Goal: Book appointment/travel/reservation

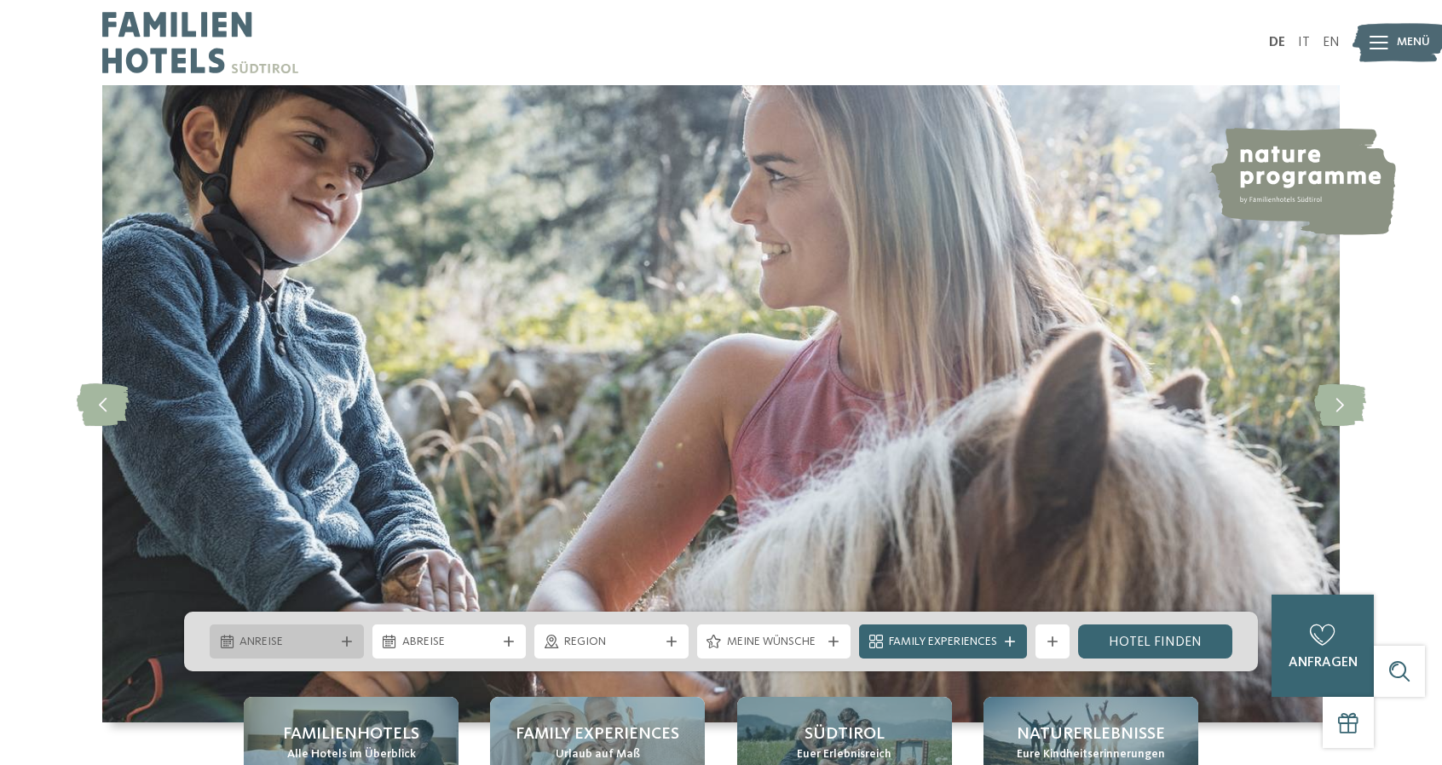
click at [343, 649] on div "Anreise" at bounding box center [287, 642] width 154 height 34
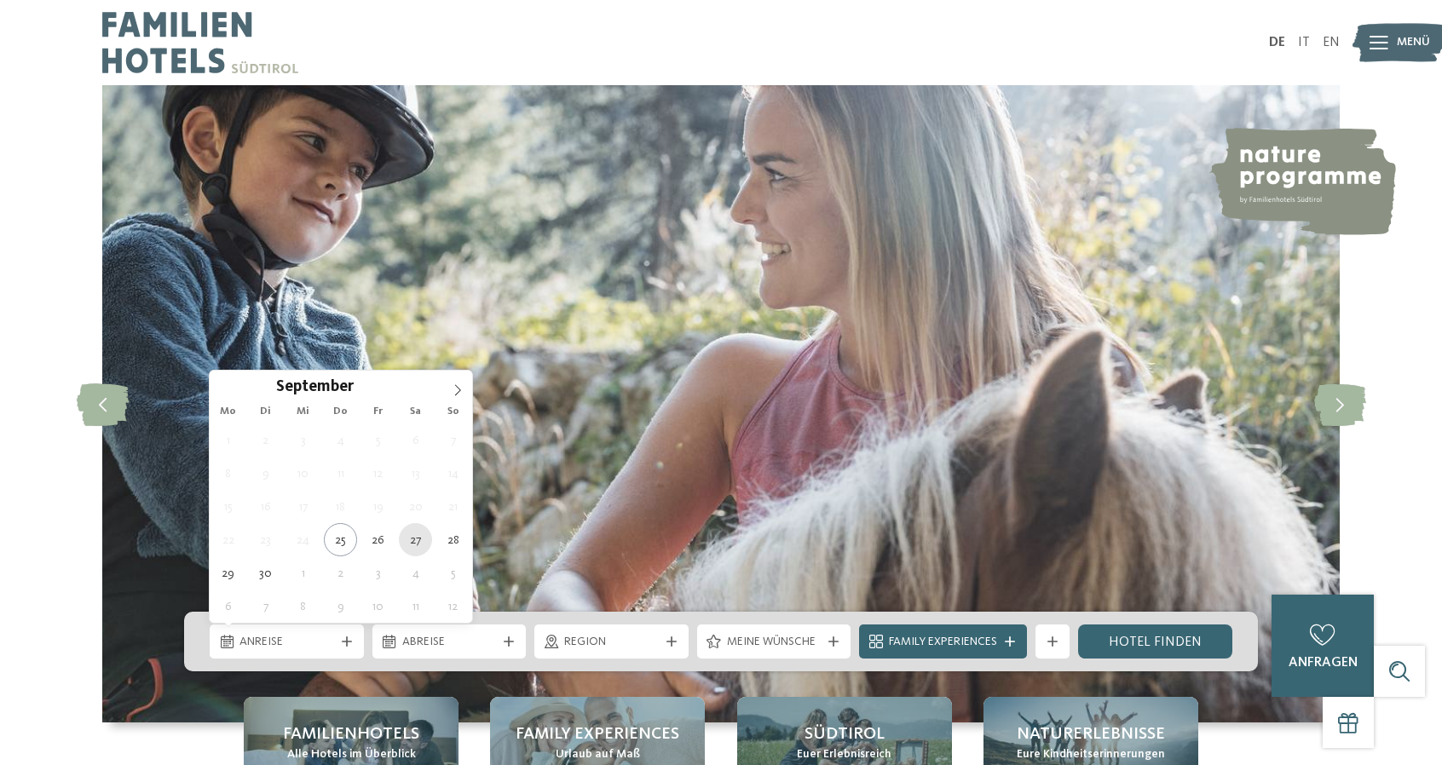
type div "[DATE]"
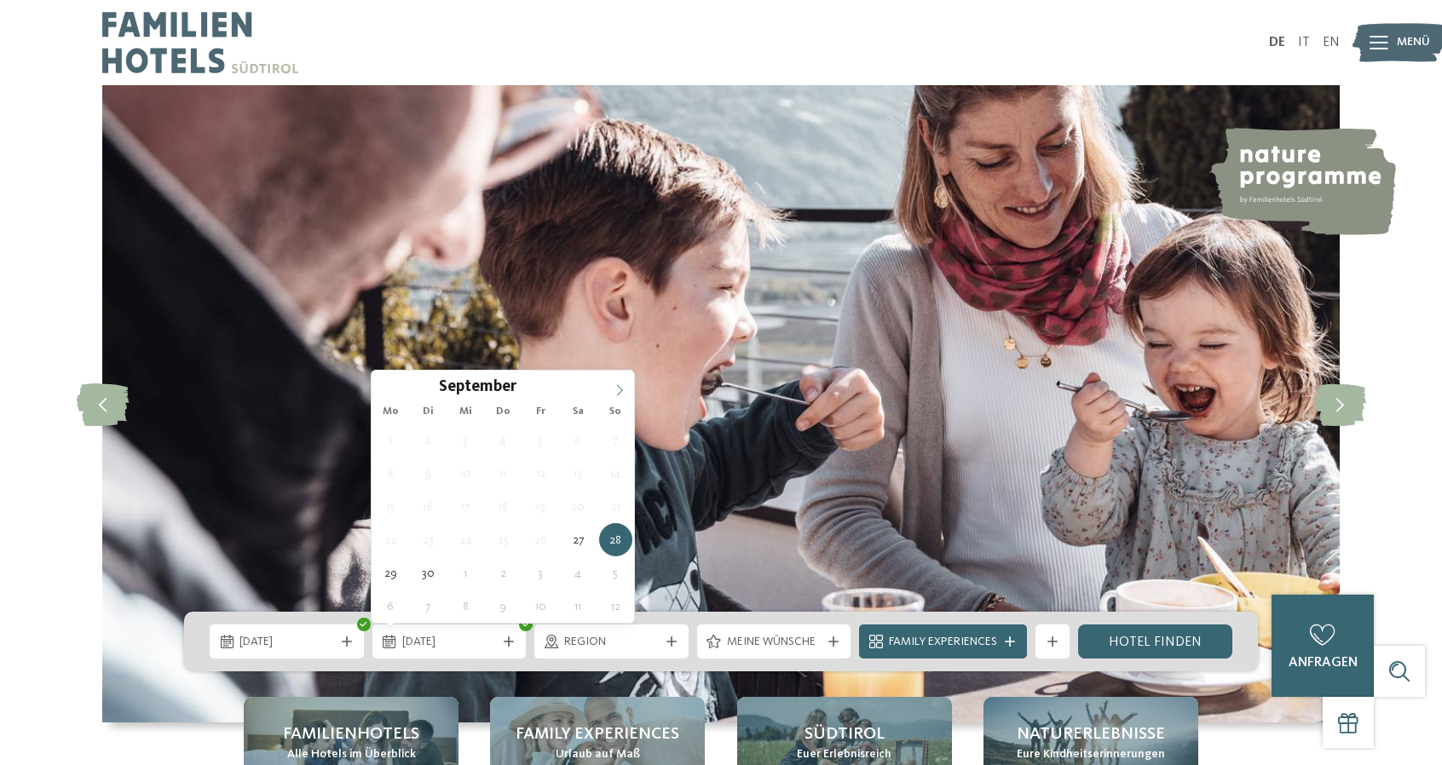
click at [619, 383] on span at bounding box center [619, 385] width 29 height 29
type div "[DATE]"
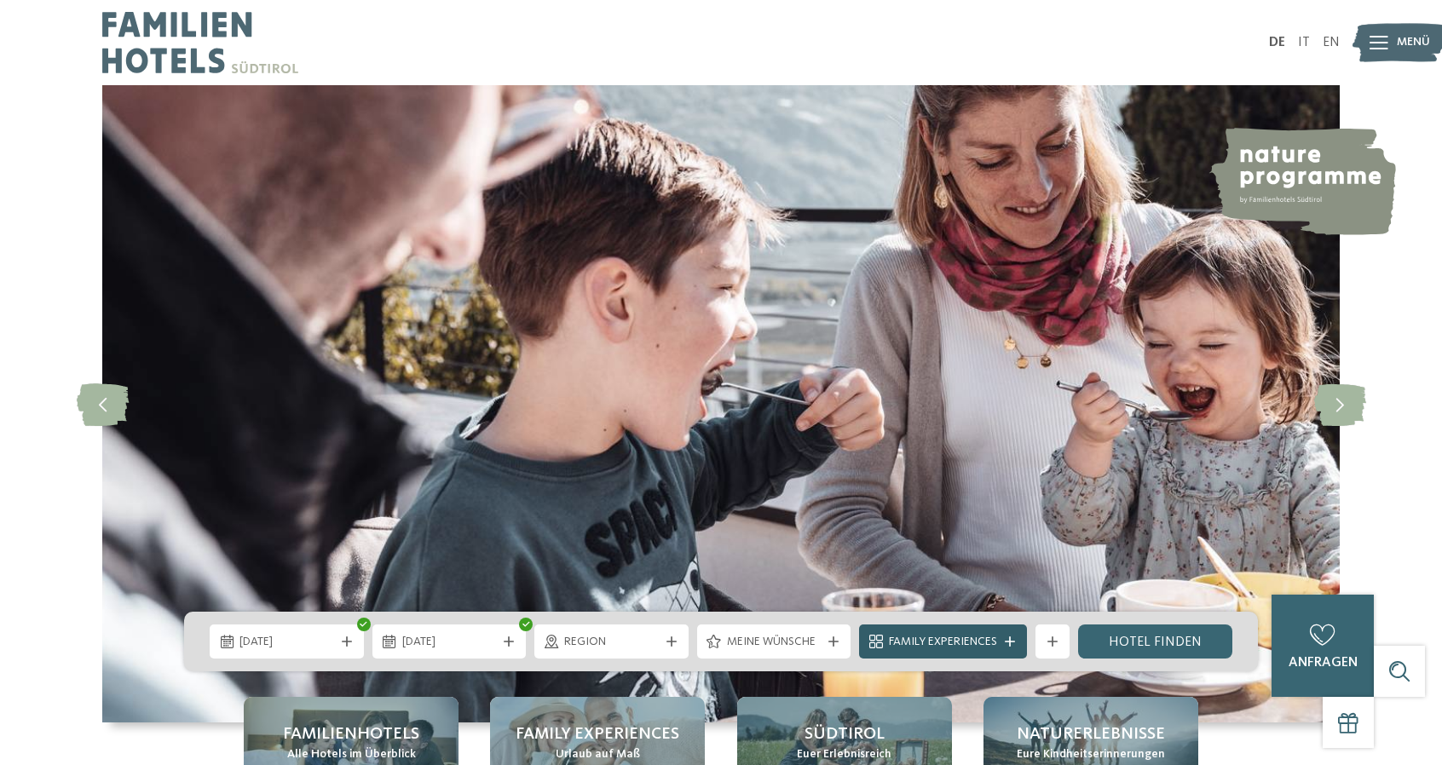
click at [998, 640] on div "Family Experiences" at bounding box center [943, 641] width 117 height 19
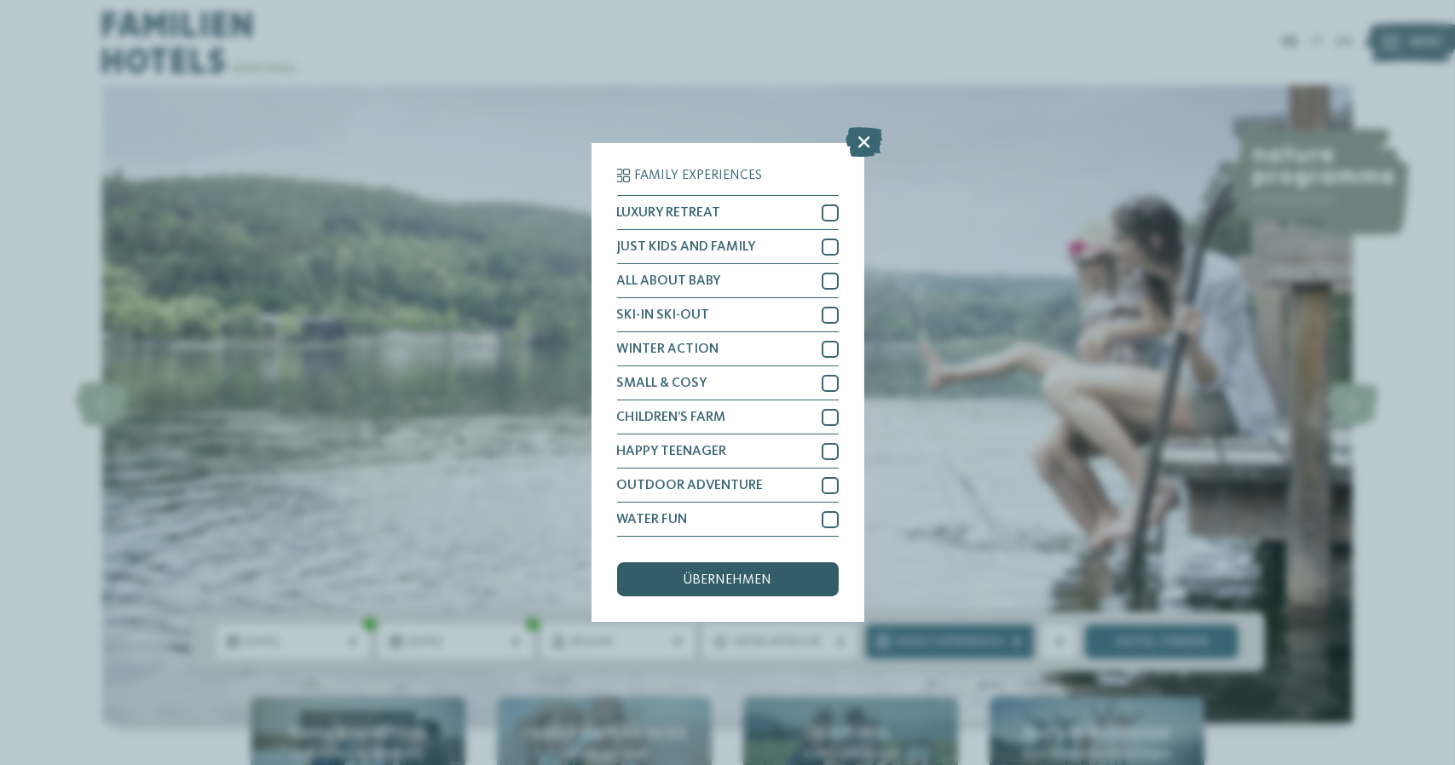
click at [720, 584] on span "übernehmen" at bounding box center [727, 580] width 89 height 14
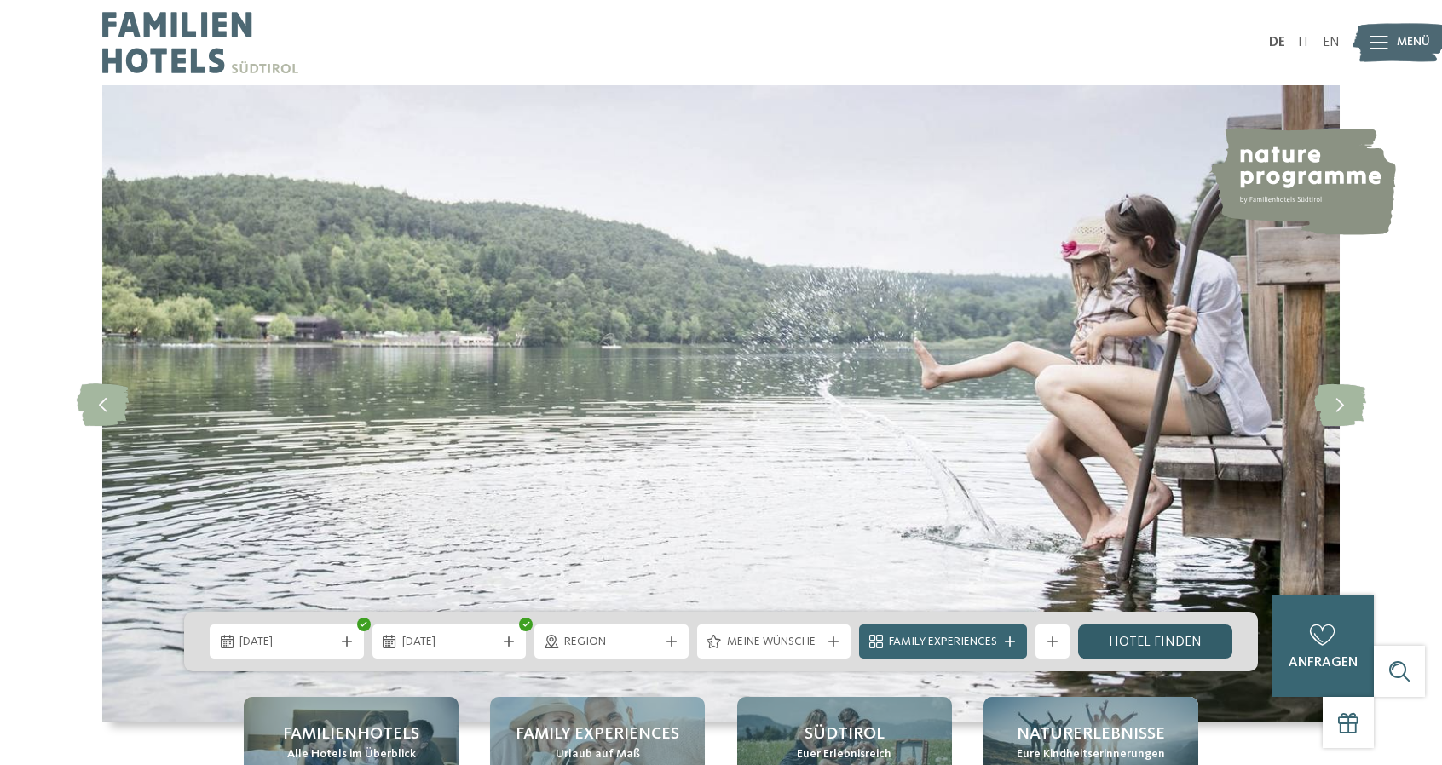
drag, startPoint x: 1154, startPoint y: 636, endPoint x: 1122, endPoint y: 636, distance: 31.5
click at [1155, 636] on link "Hotel finden" at bounding box center [1155, 642] width 154 height 34
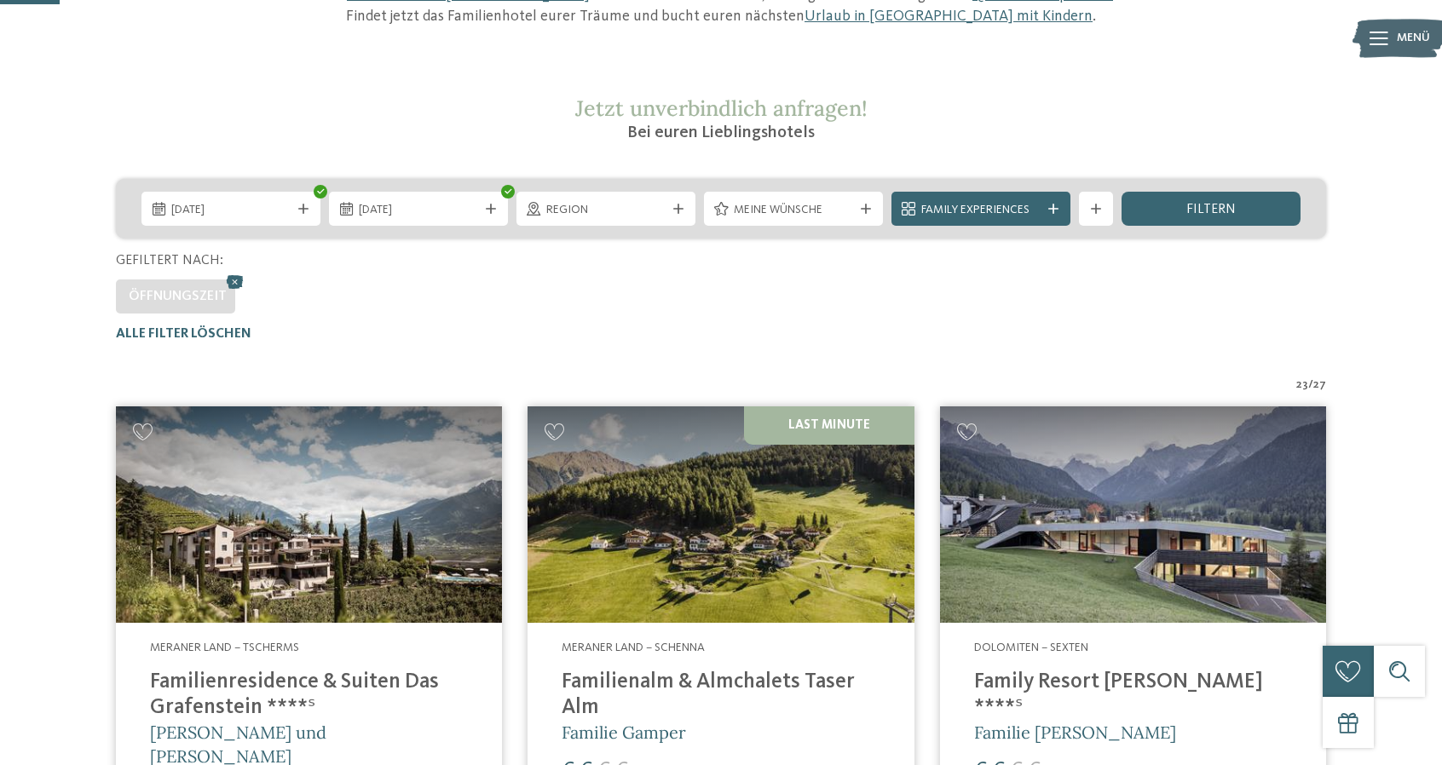
scroll to position [217, 0]
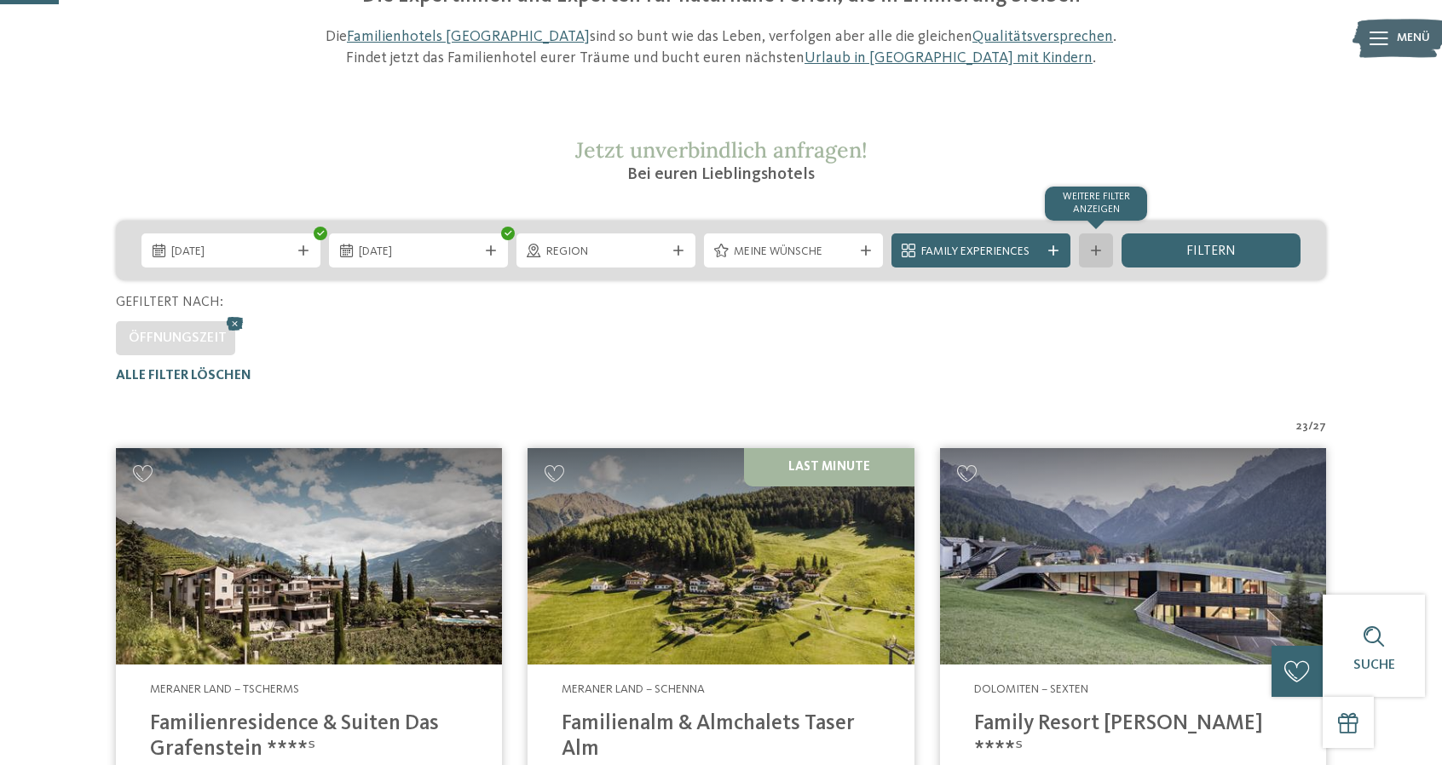
click at [1092, 246] on icon at bounding box center [1096, 250] width 10 height 10
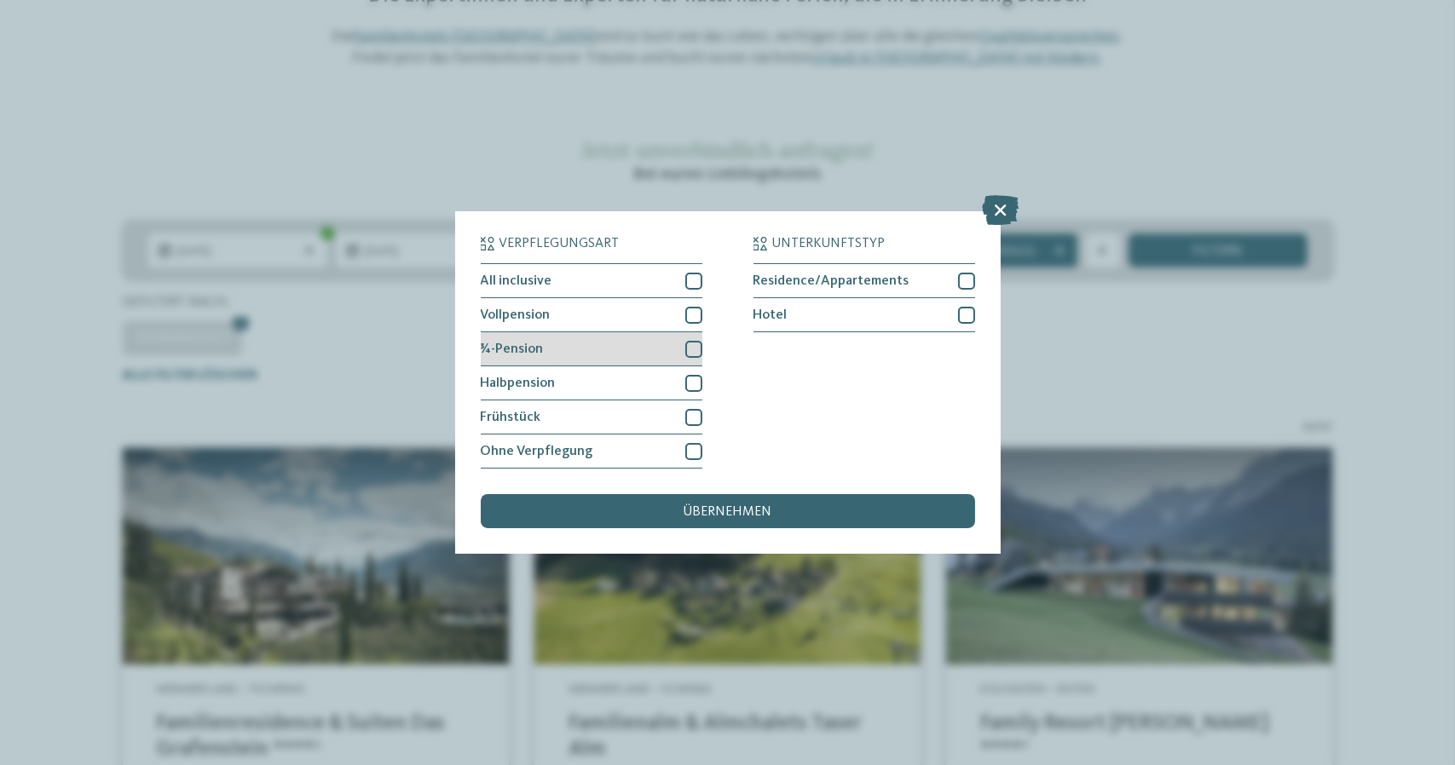
click at [689, 349] on div at bounding box center [693, 349] width 17 height 17
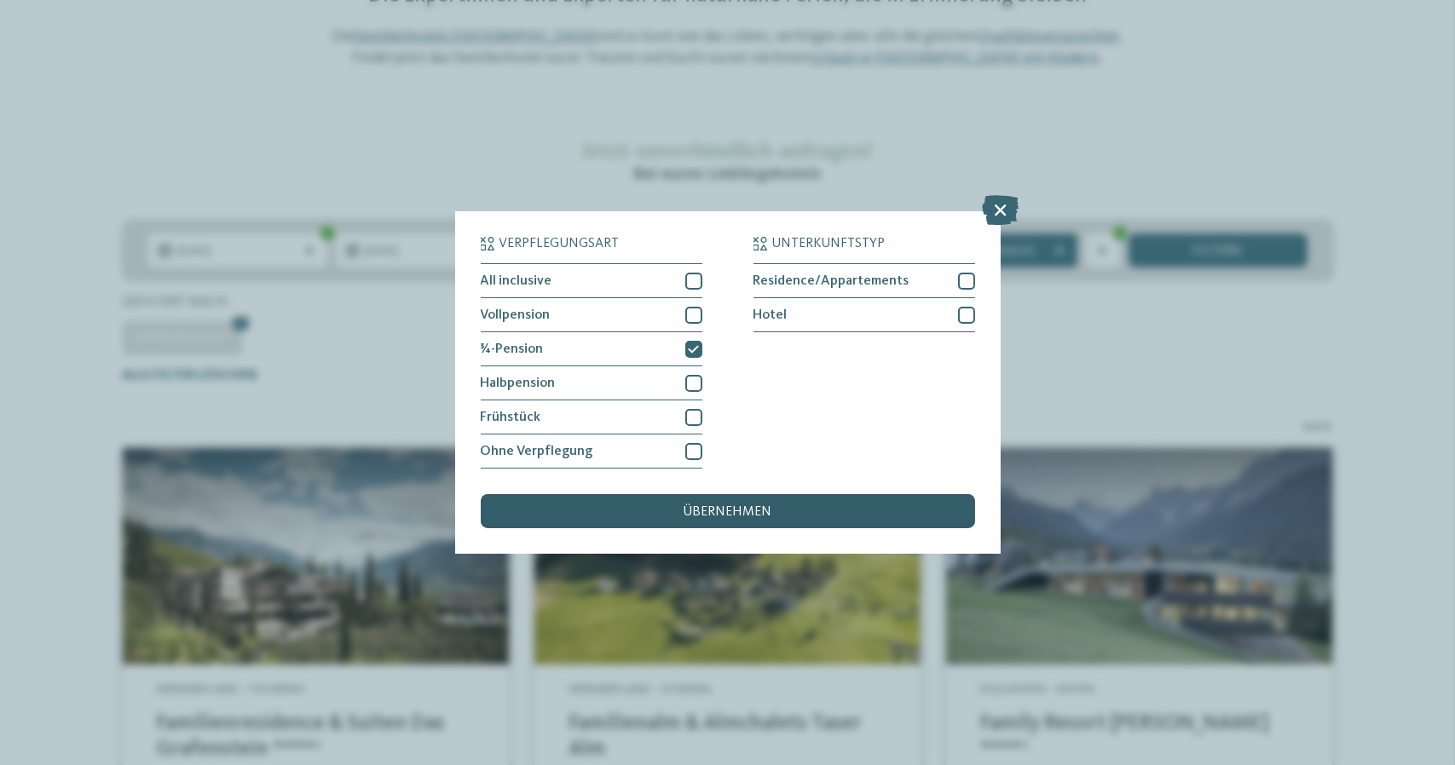
click at [740, 508] on span "übernehmen" at bounding box center [727, 512] width 89 height 14
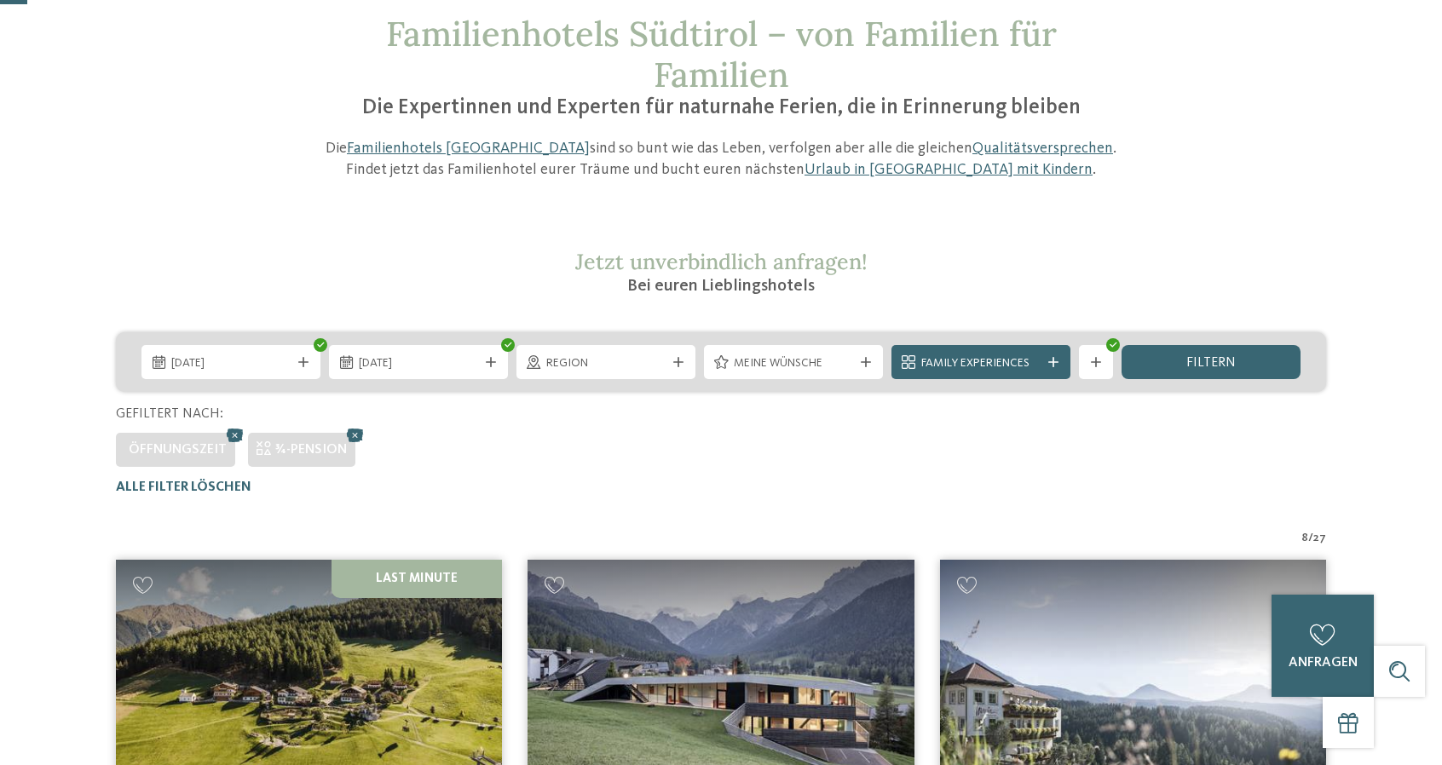
scroll to position [47, 0]
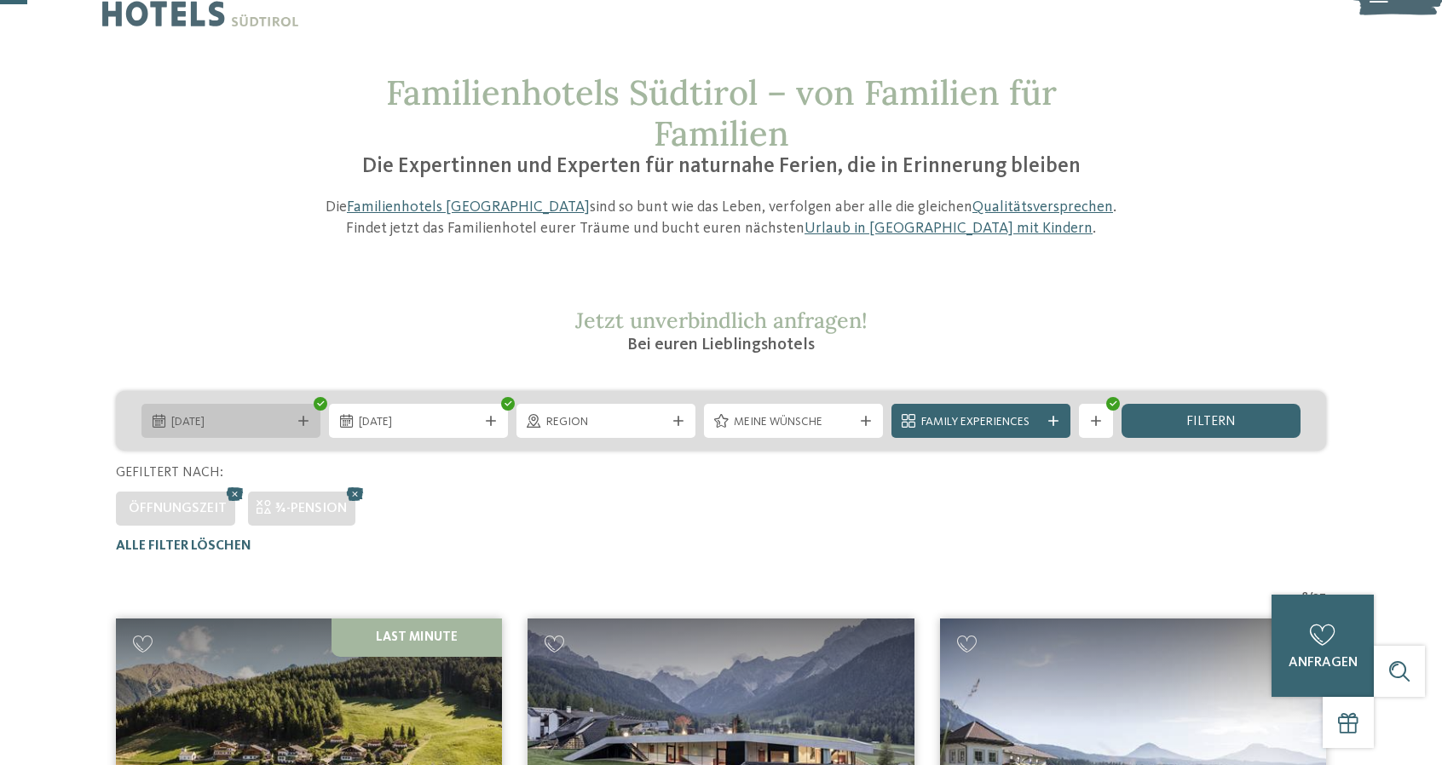
click at [300, 417] on icon at bounding box center [303, 421] width 10 height 10
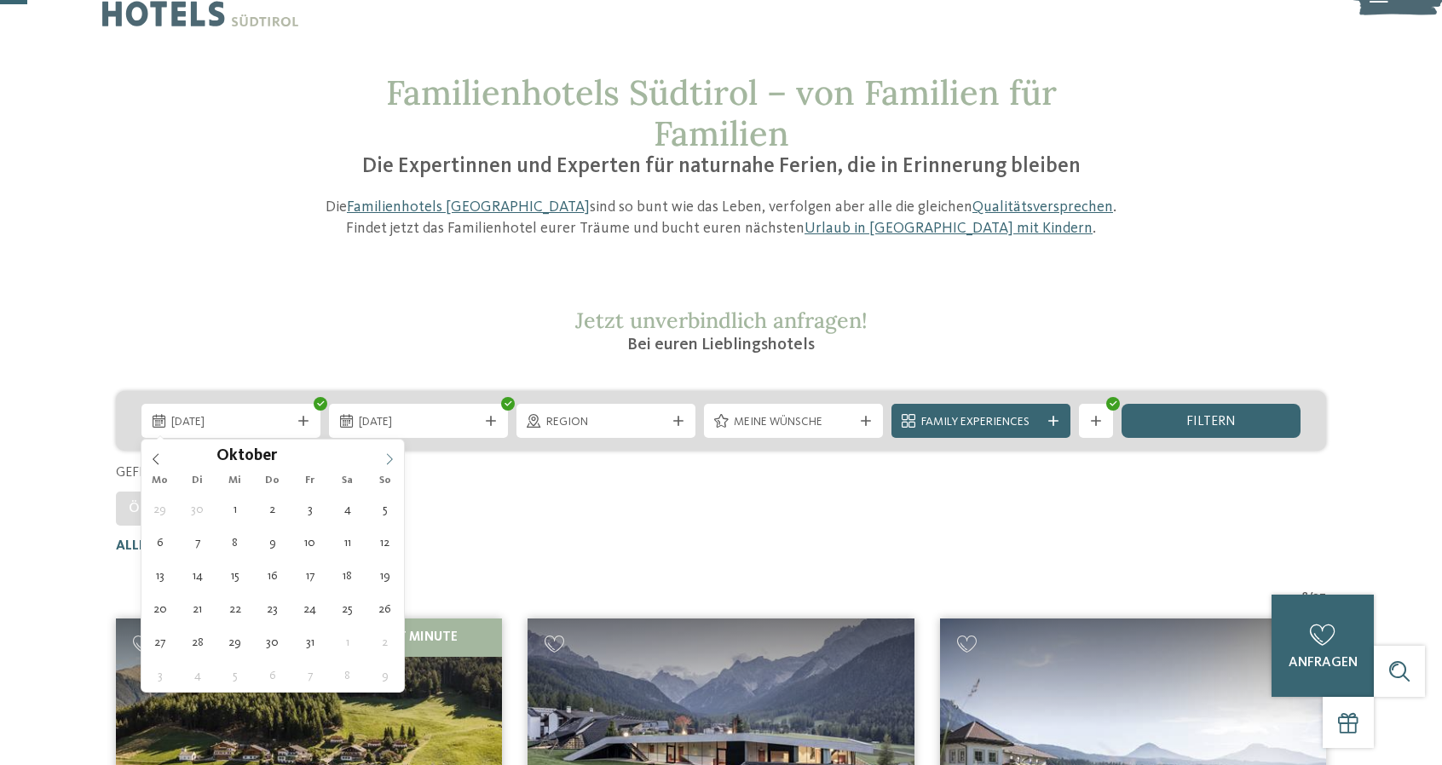
click at [383, 458] on icon at bounding box center [389, 459] width 12 height 12
type div "[DATE]"
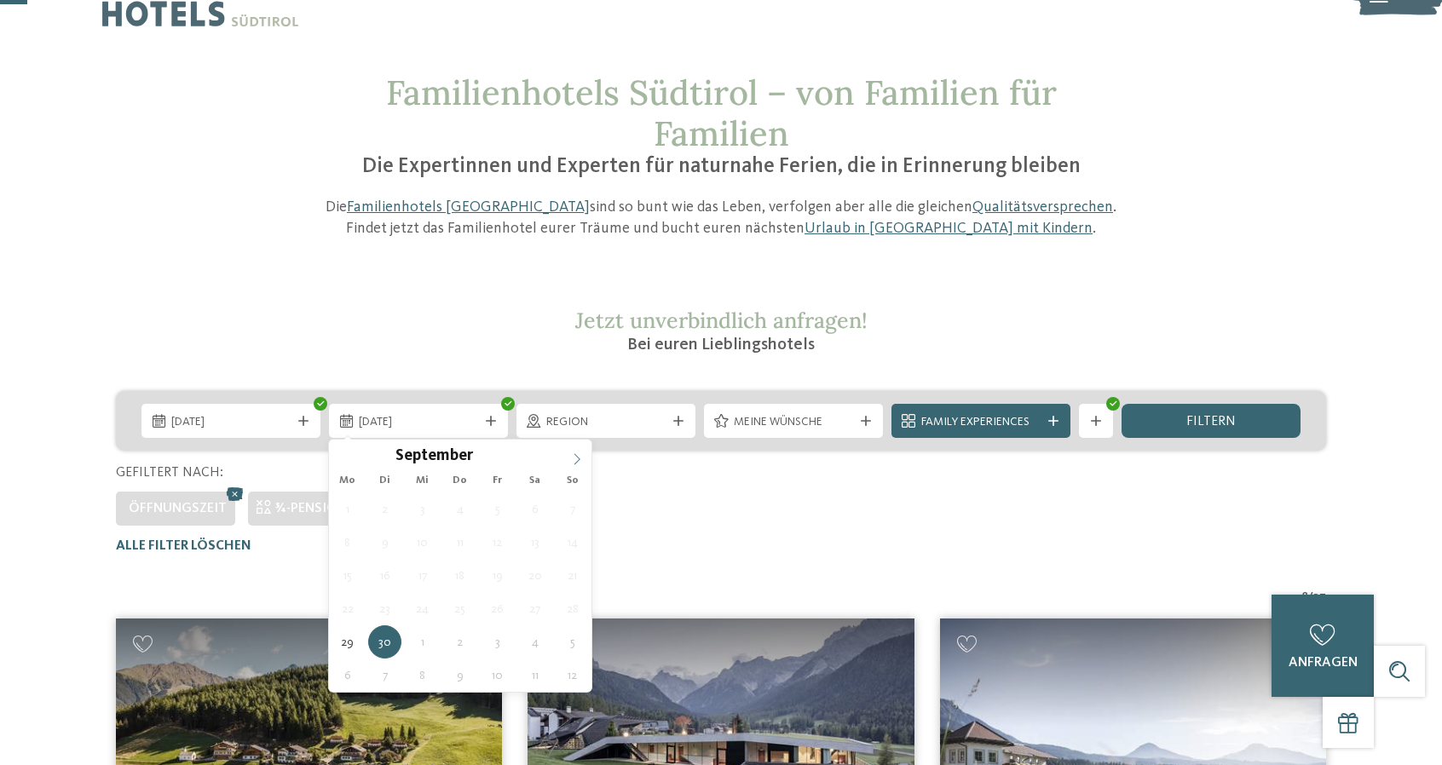
click at [574, 455] on icon at bounding box center [577, 459] width 12 height 12
type div "[DATE]"
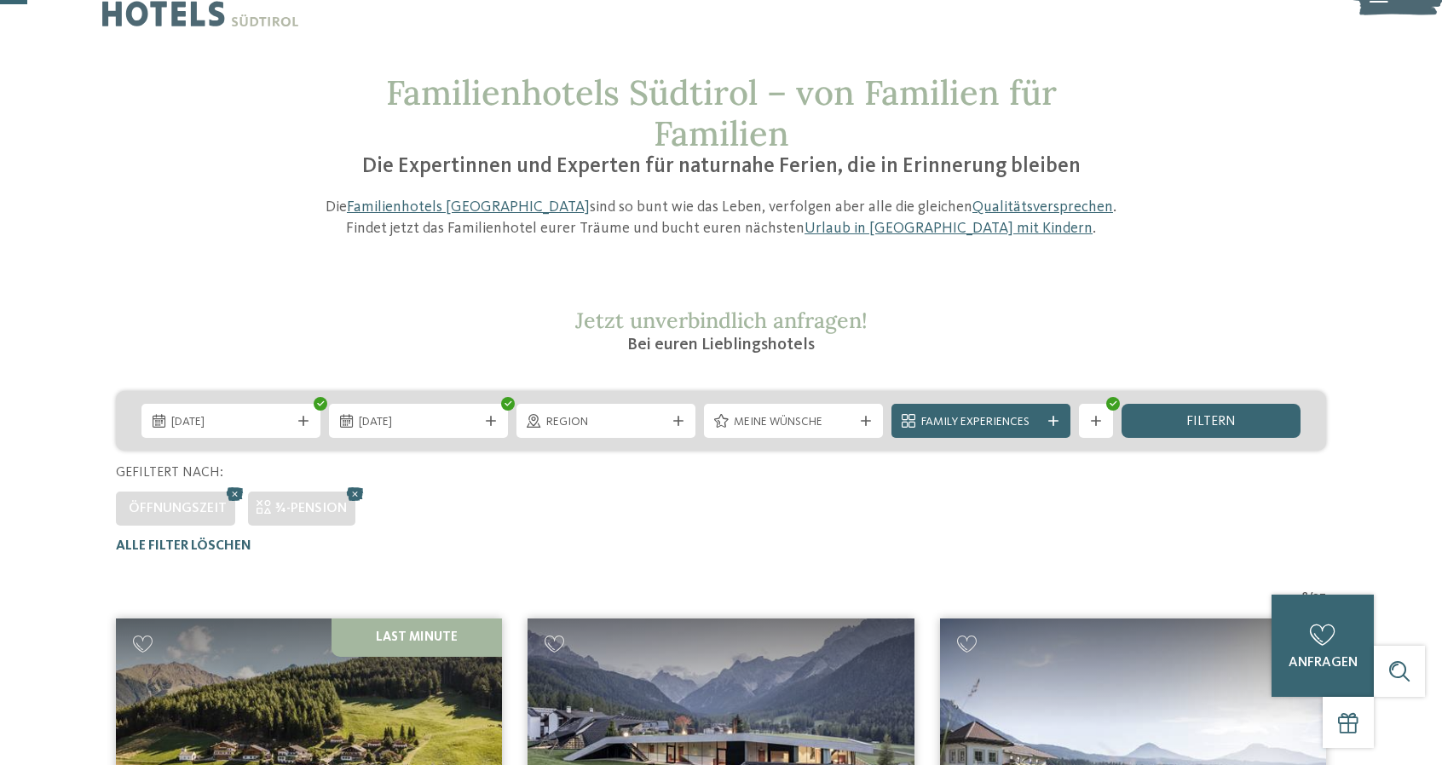
drag, startPoint x: 1176, startPoint y: 420, endPoint x: 1150, endPoint y: 429, distance: 27.8
click at [1176, 420] on div "filtern" at bounding box center [1210, 421] width 179 height 34
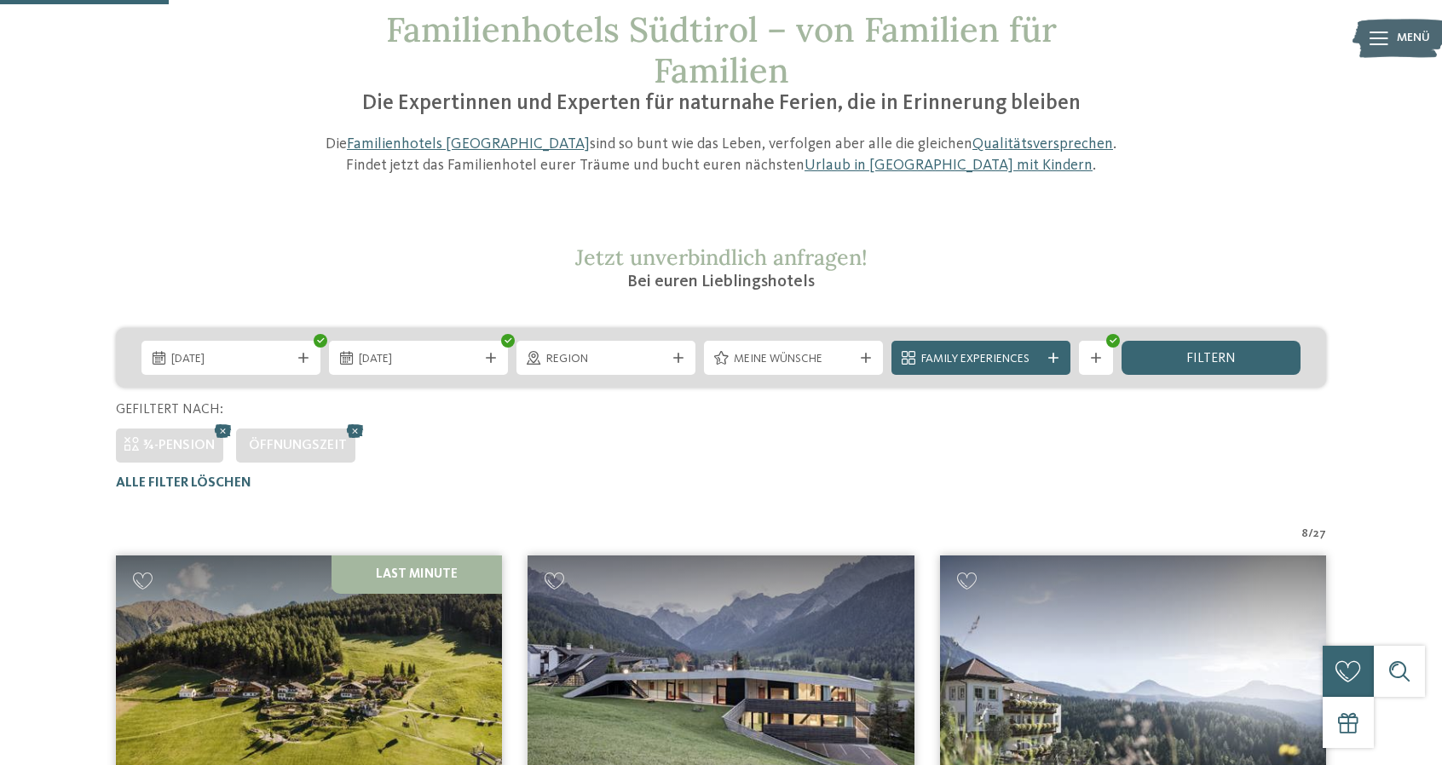
scroll to position [0, 0]
